Goal: Information Seeking & Learning: Learn about a topic

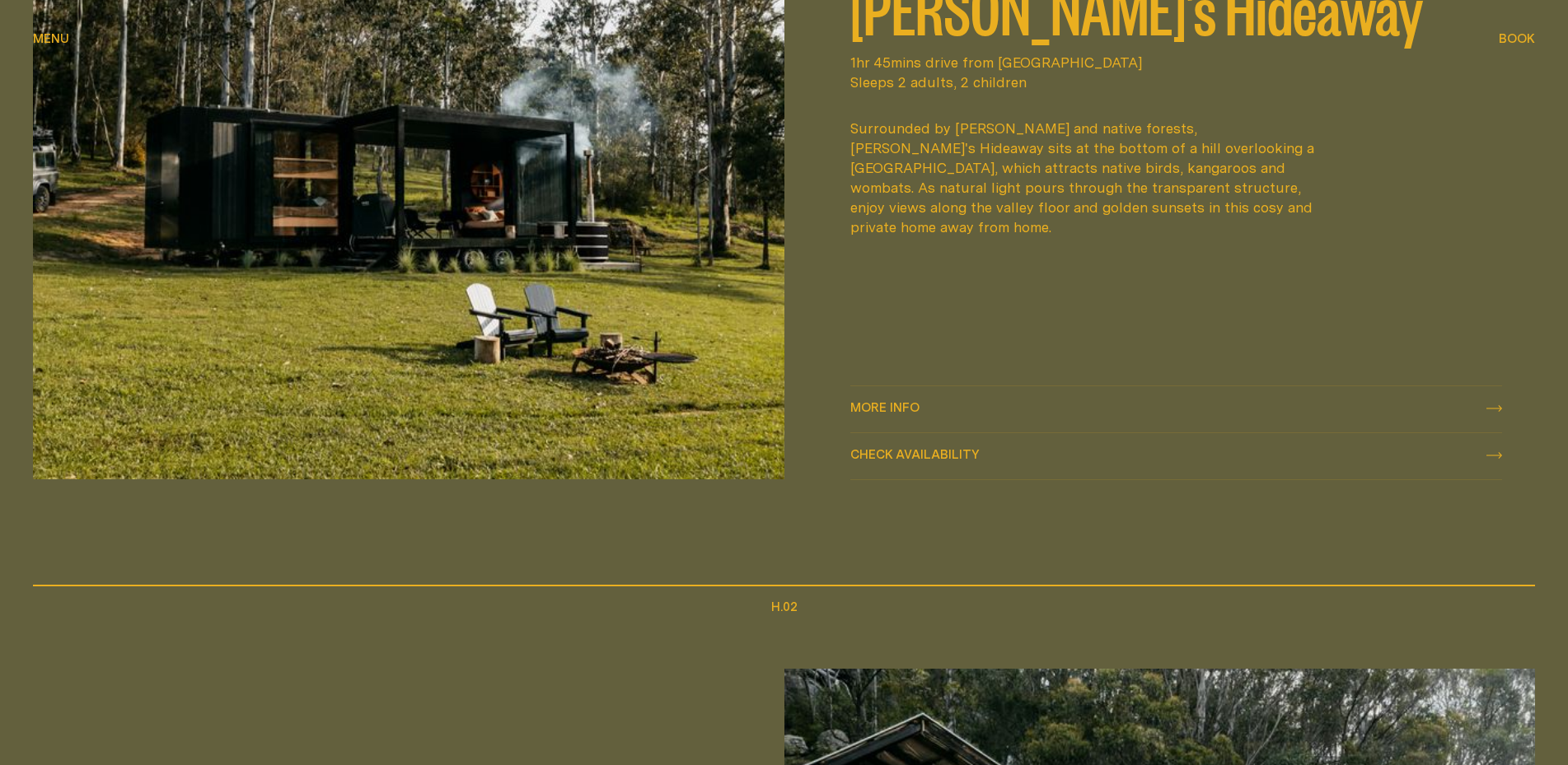
scroll to position [1092, 0]
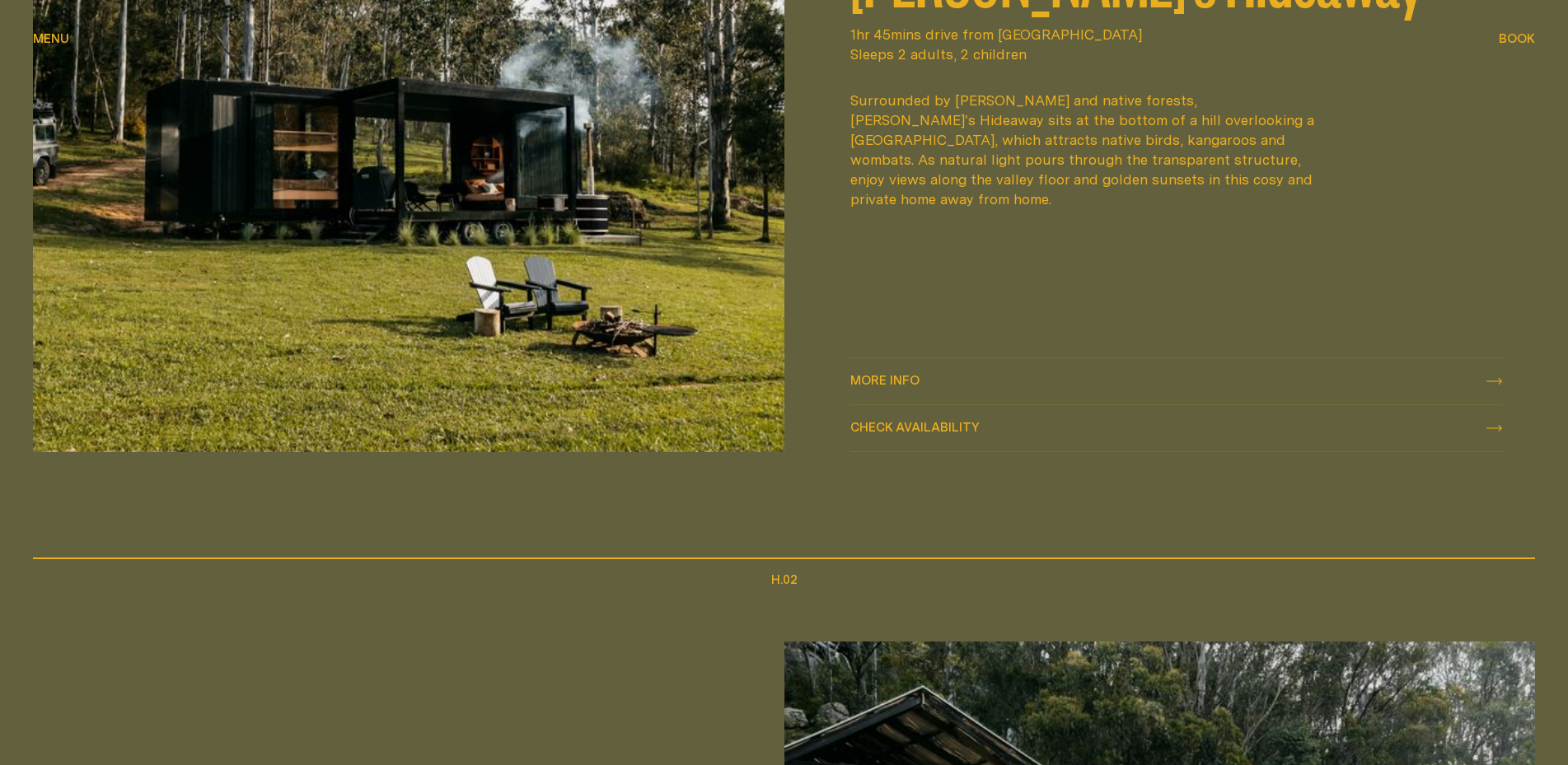
click at [629, 272] on img at bounding box center [409, 138] width 752 height 628
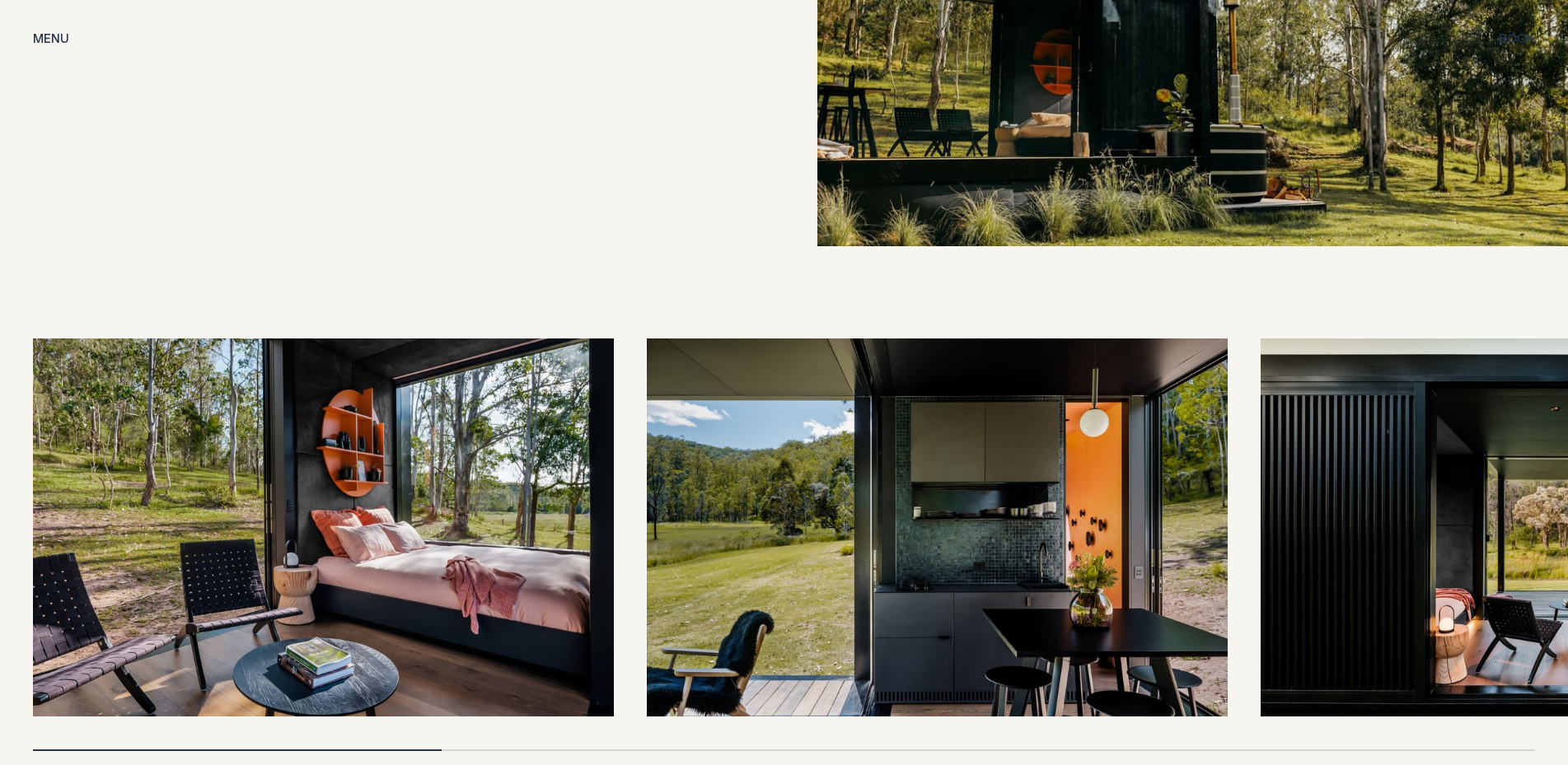
scroll to position [3276, 0]
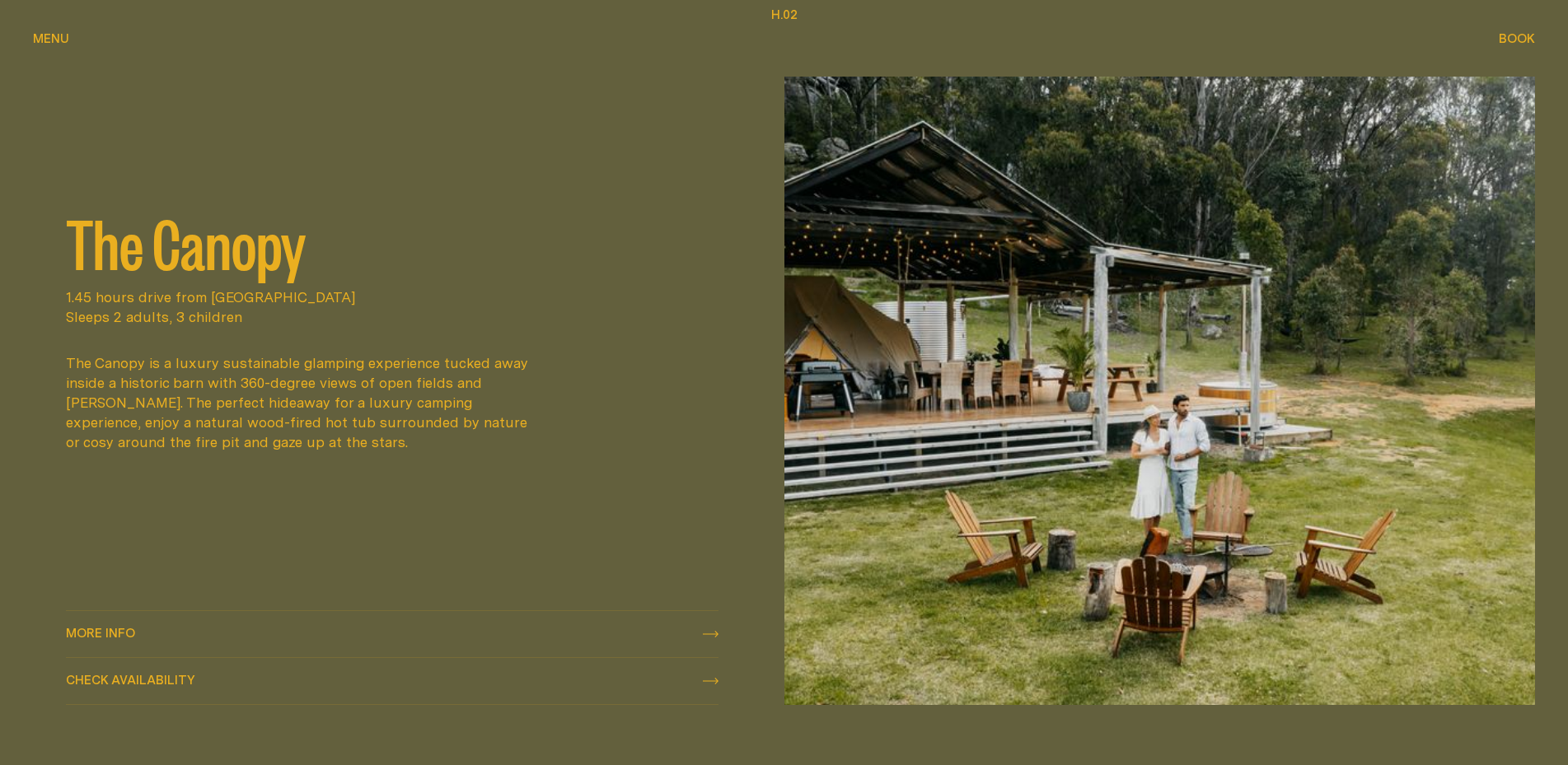
scroll to position [1680, 0]
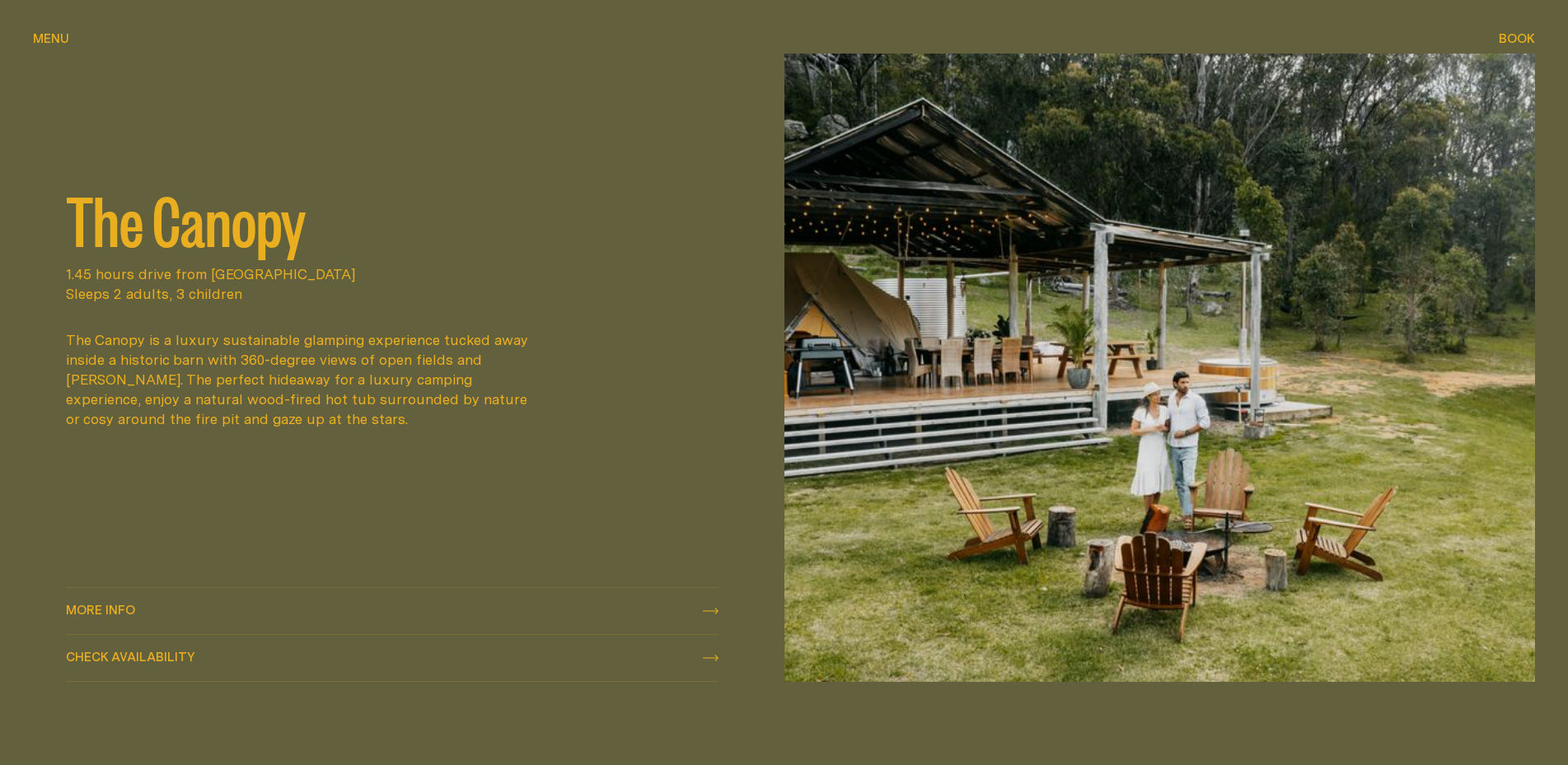
click at [1099, 361] on img at bounding box center [1161, 367] width 752 height 628
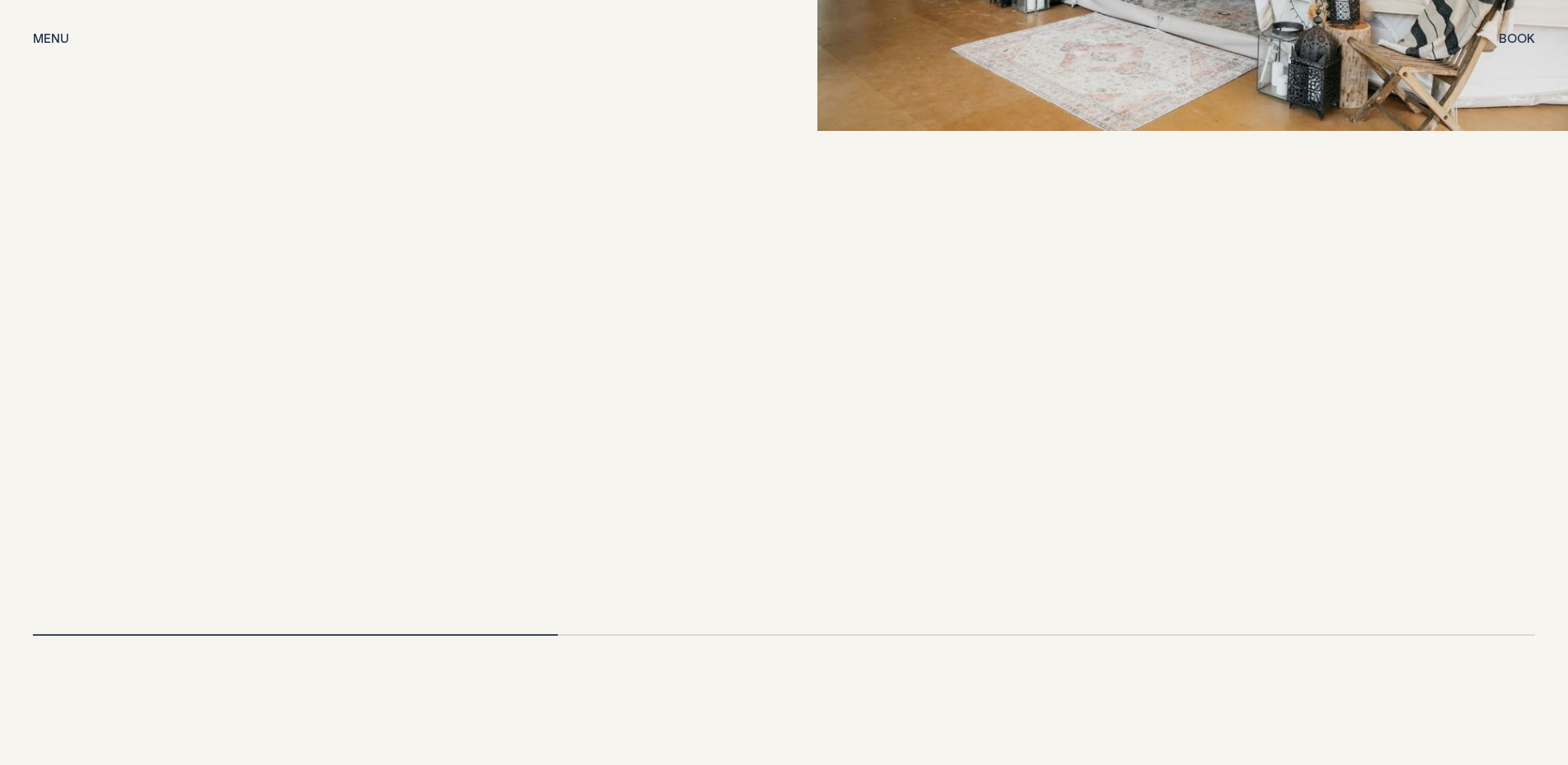
scroll to position [3612, 0]
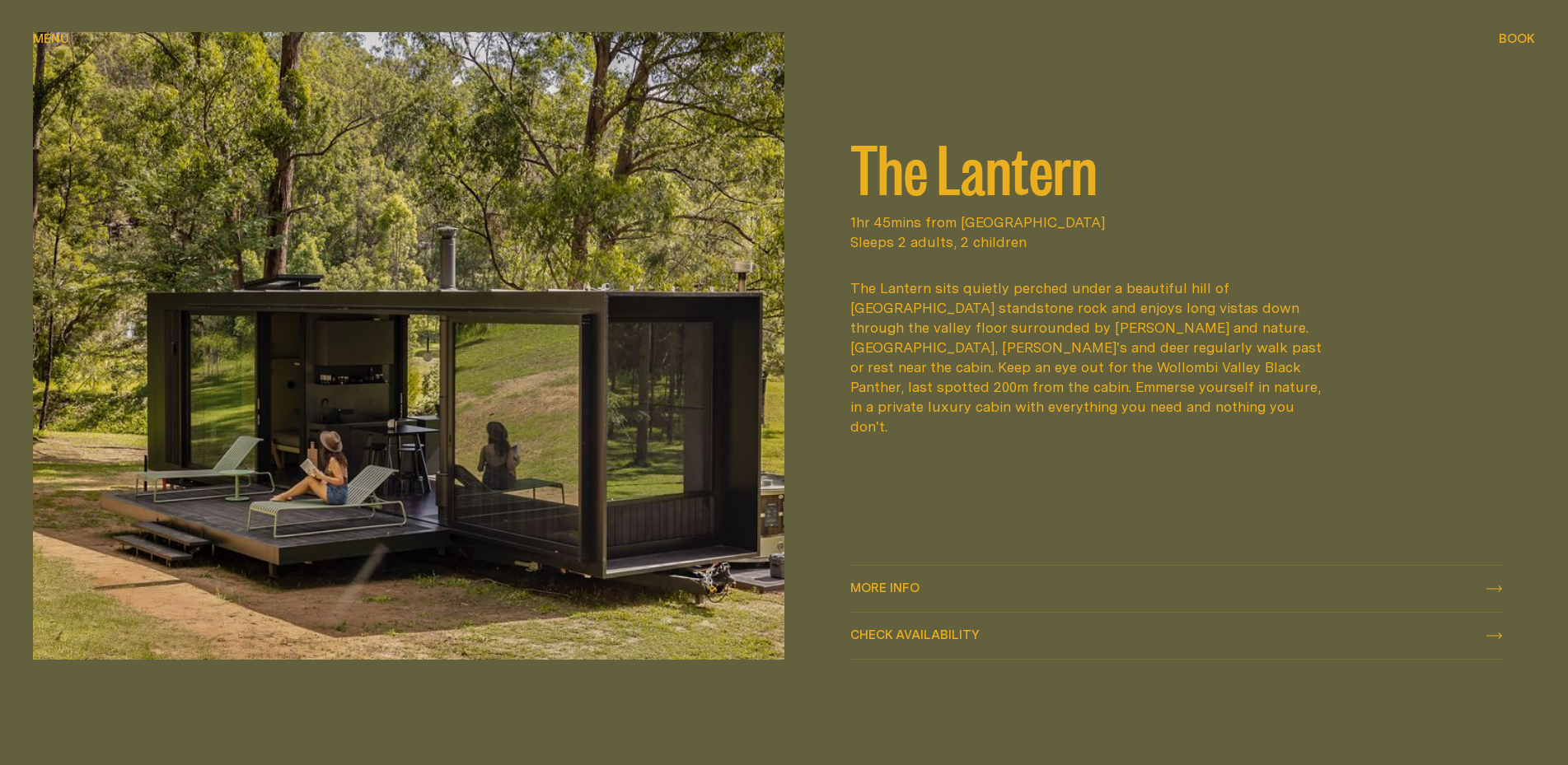
scroll to position [2520, 0]
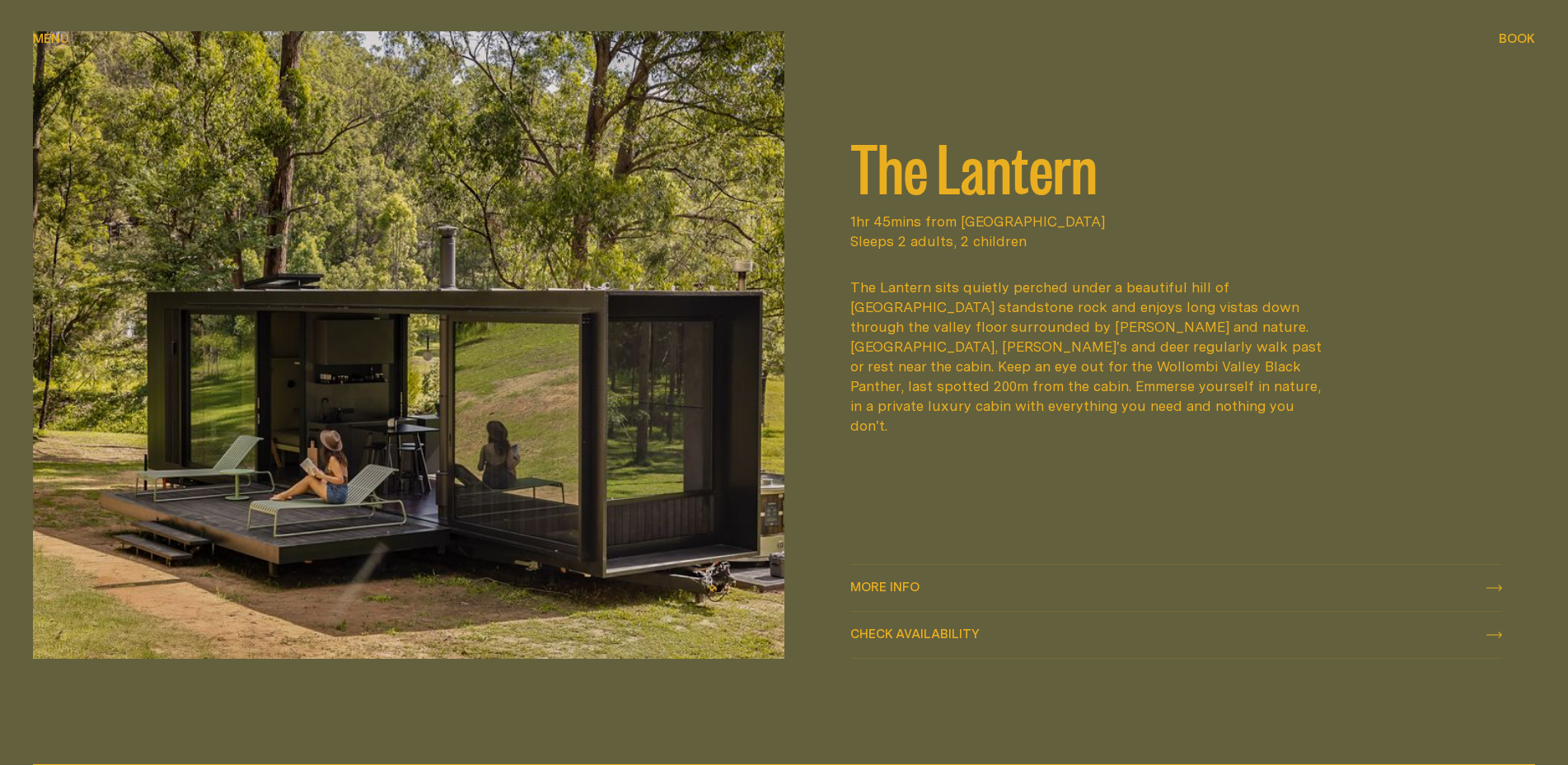
click at [678, 411] on img at bounding box center [409, 345] width 752 height 628
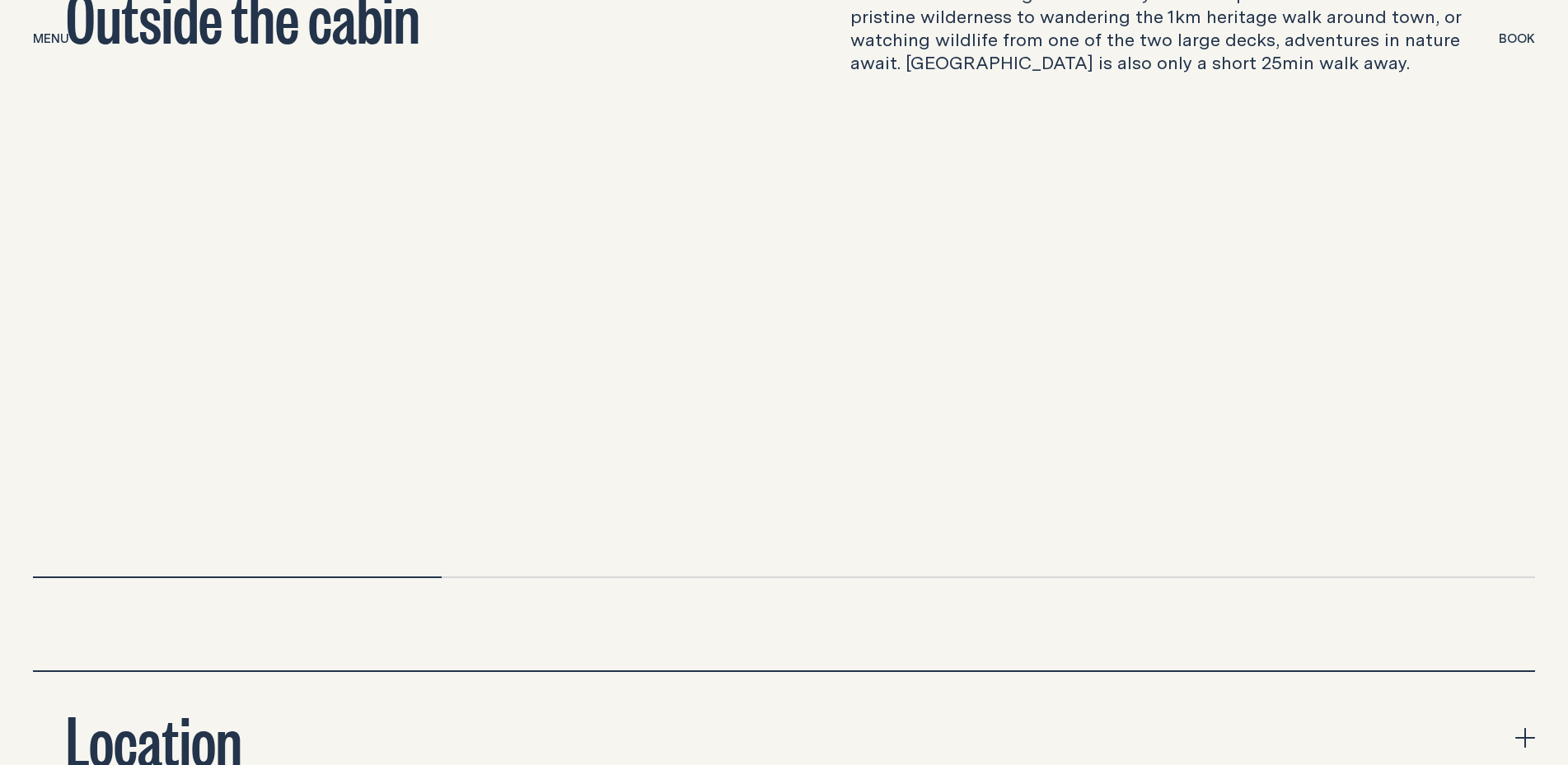
scroll to position [5293, 0]
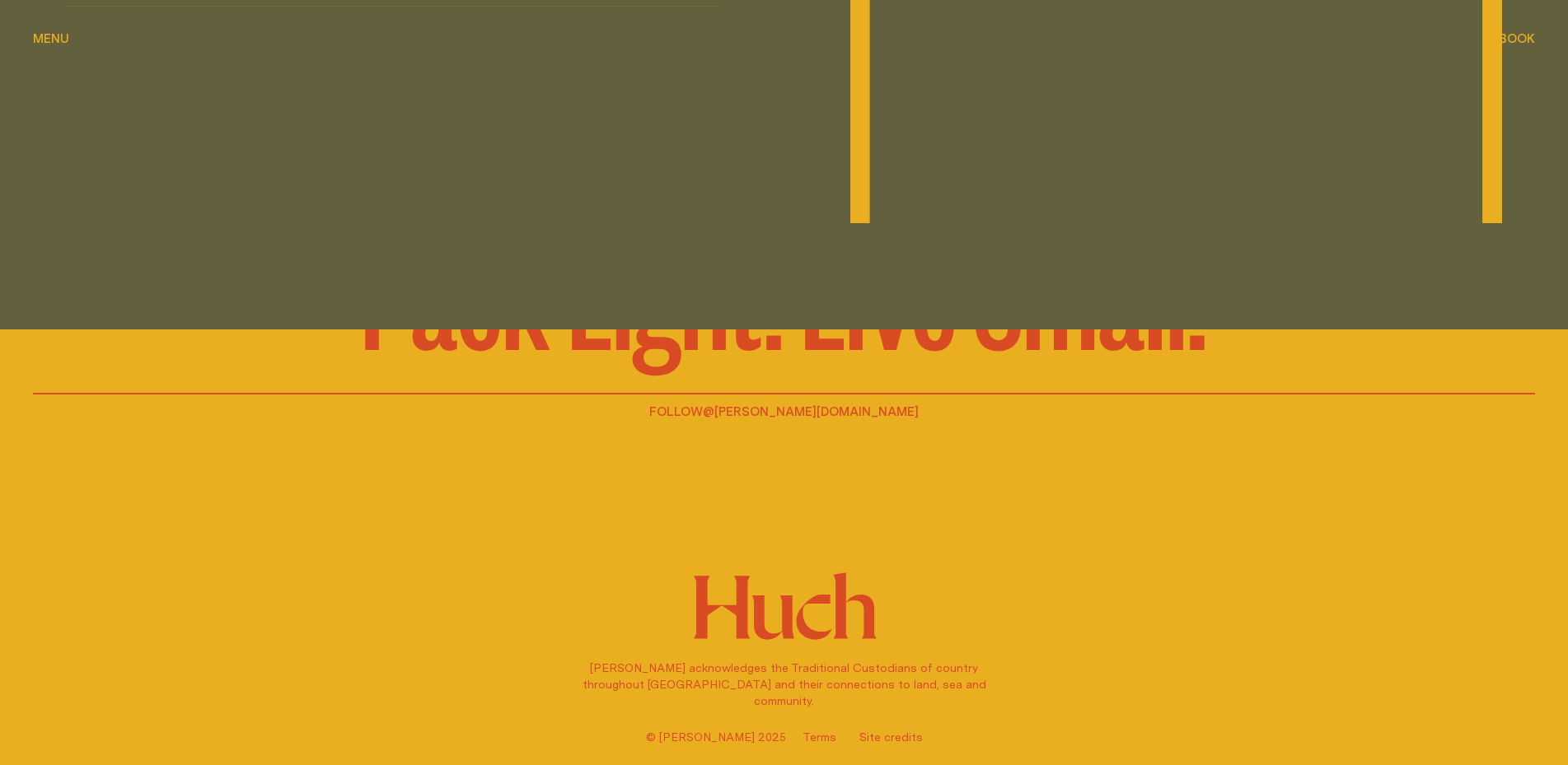
scroll to position [4087, 0]
